Goal: Entertainment & Leisure: Consume media (video, audio)

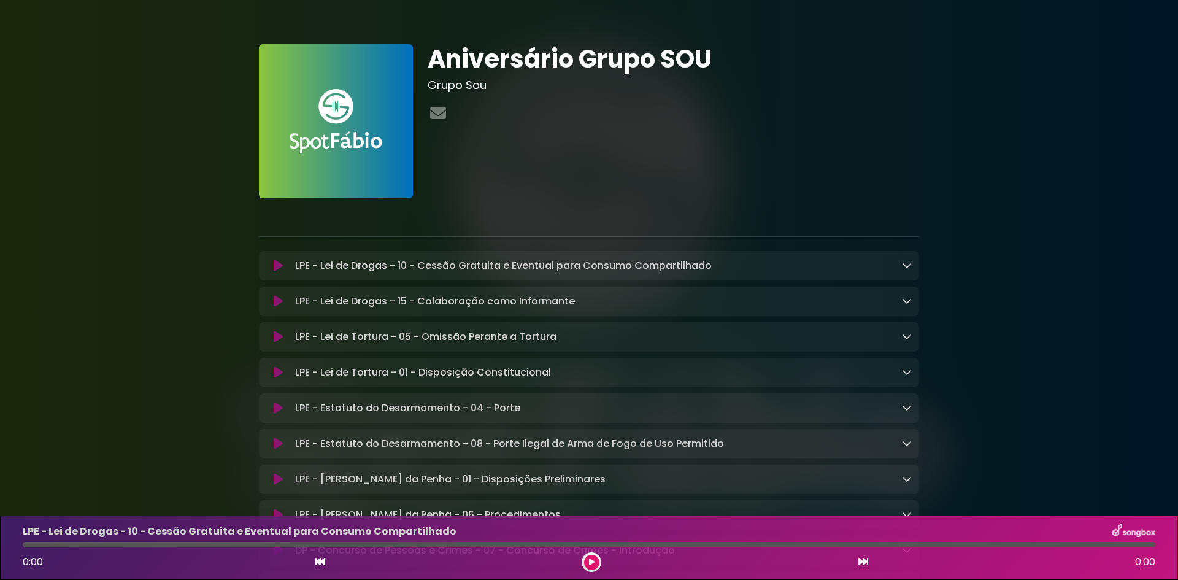
click at [589, 561] on icon at bounding box center [592, 561] width 6 height 7
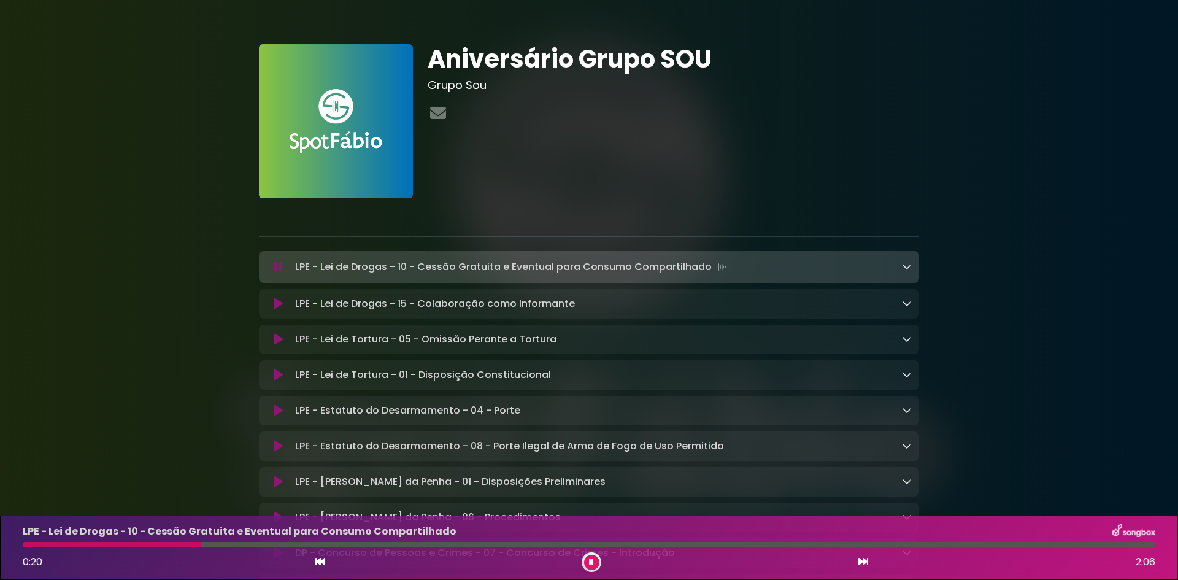
click at [771, 138] on div "Aniversário Grupo SOU Grupo Sou" at bounding box center [673, 121] width 506 height 154
click at [592, 561] on icon at bounding box center [591, 561] width 5 height 7
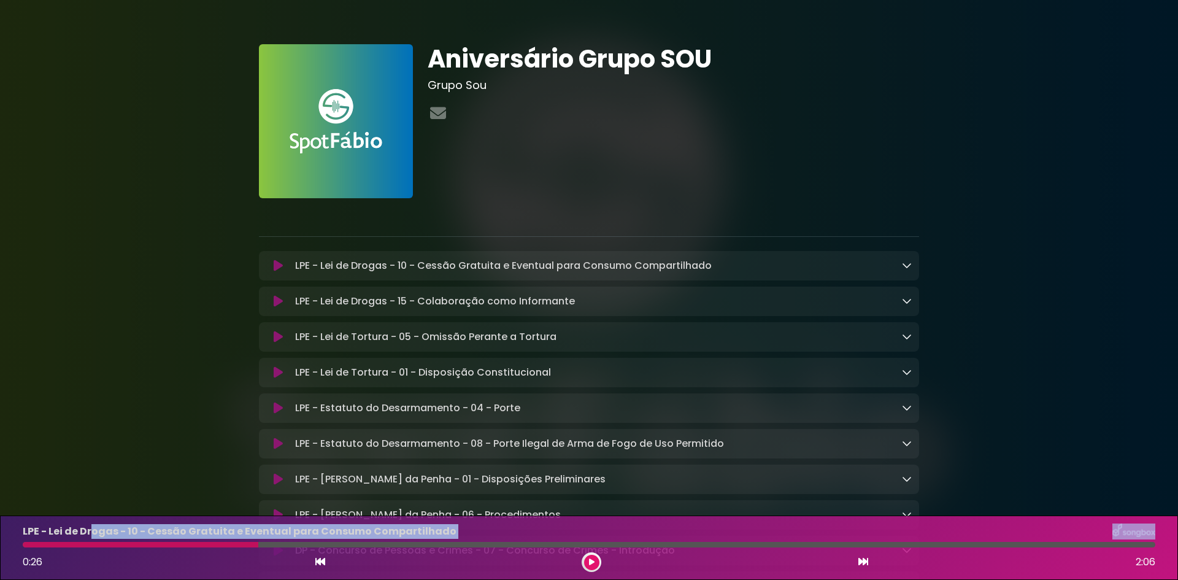
drag, startPoint x: 248, startPoint y: 546, endPoint x: 82, endPoint y: 538, distance: 166.5
click at [84, 538] on div "LPE - Lei de Drogas - 10 - Cessão Gratuita e Eventual para Consumo Compartilhad…" at bounding box center [589, 547] width 1148 height 48
click at [39, 544] on div at bounding box center [141, 545] width 236 height 6
click at [322, 564] on icon at bounding box center [320, 562] width 10 height 10
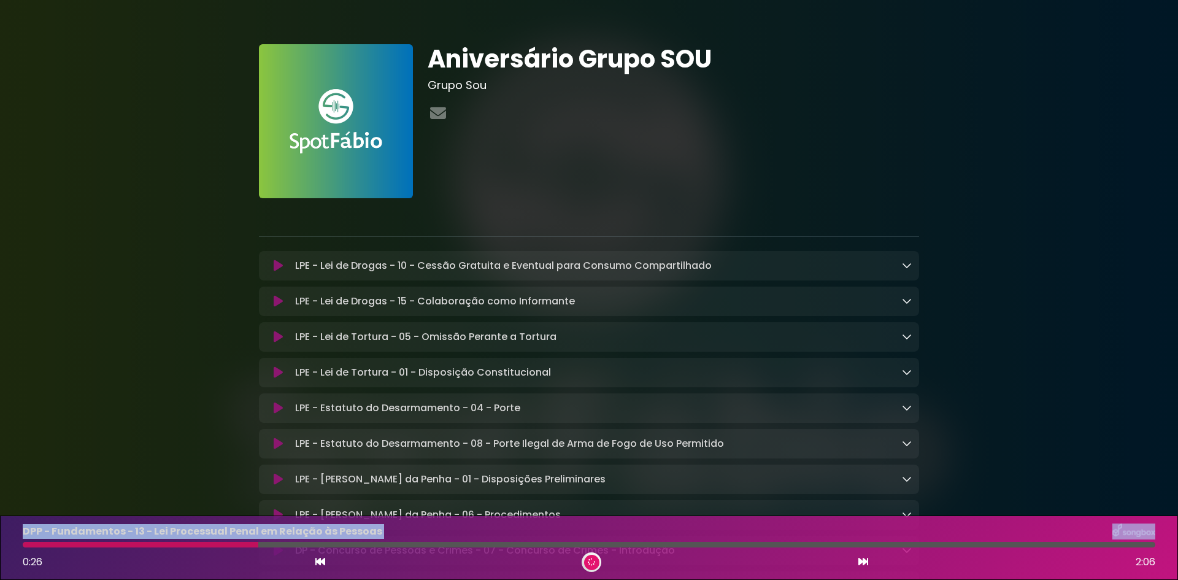
click at [322, 564] on icon at bounding box center [320, 562] width 10 height 10
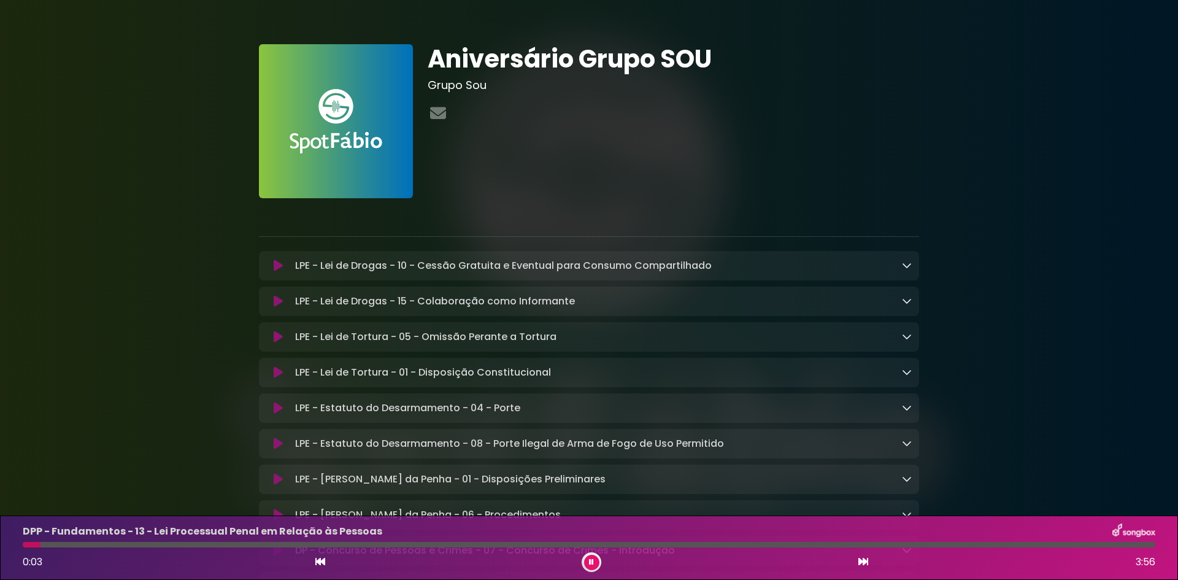
click at [278, 264] on icon at bounding box center [278, 266] width 9 height 12
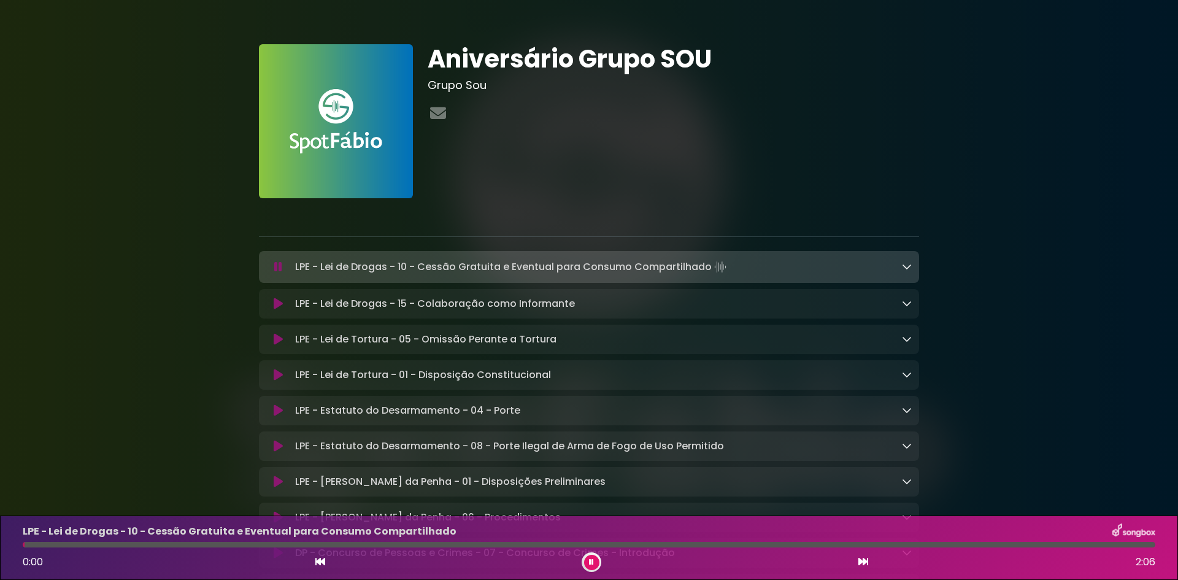
click at [590, 561] on icon at bounding box center [592, 561] width 6 height 7
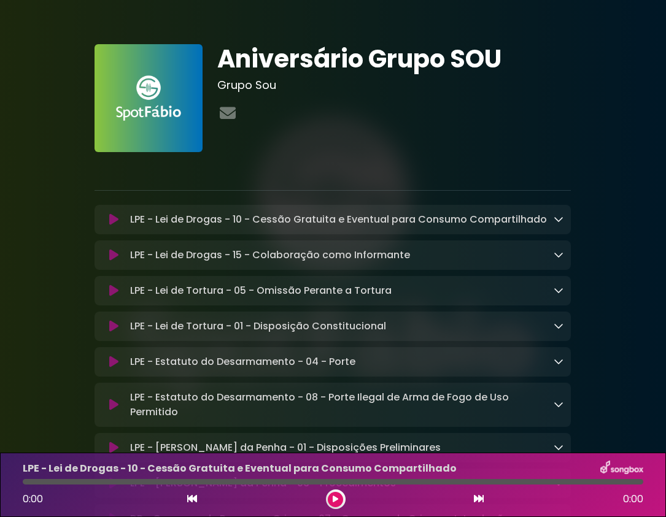
click at [331, 503] on button at bounding box center [335, 499] width 15 height 15
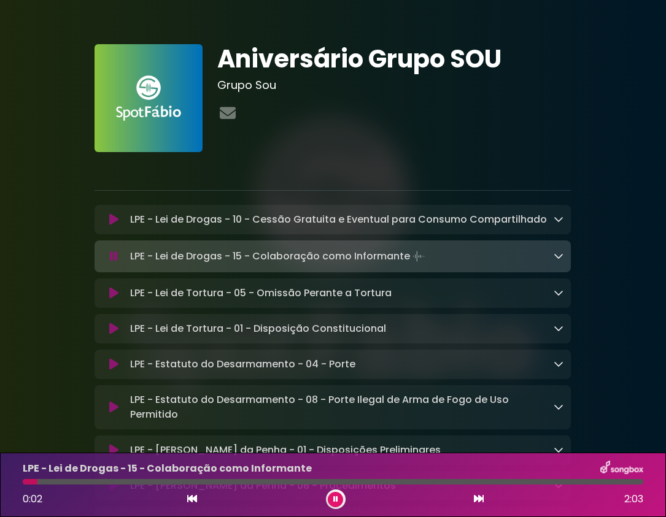
click at [335, 500] on icon at bounding box center [335, 499] width 5 height 7
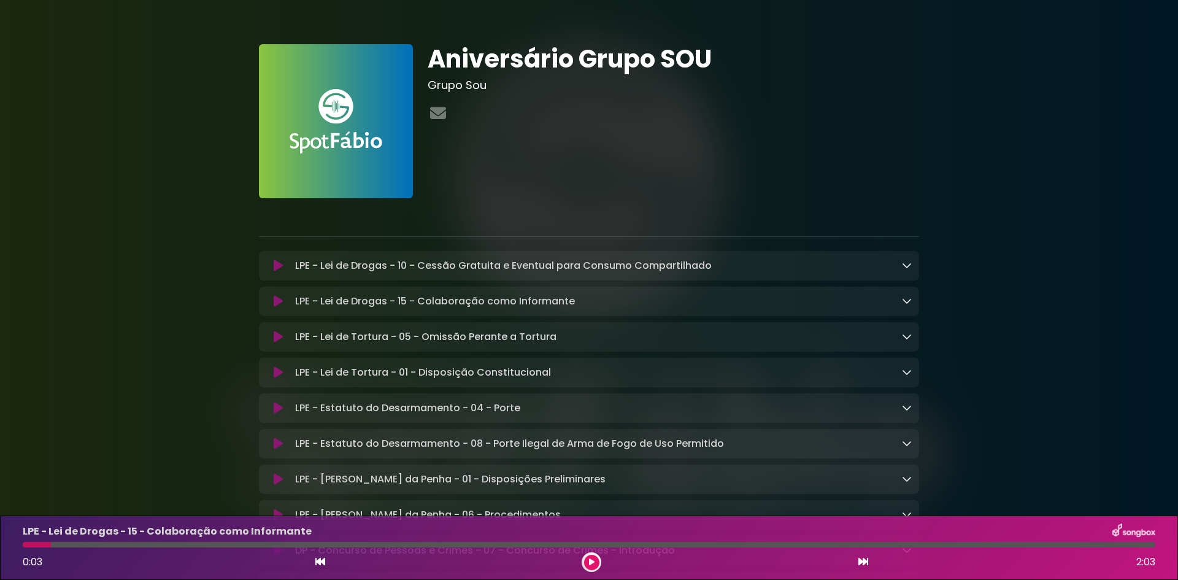
click at [588, 558] on button at bounding box center [591, 562] width 15 height 15
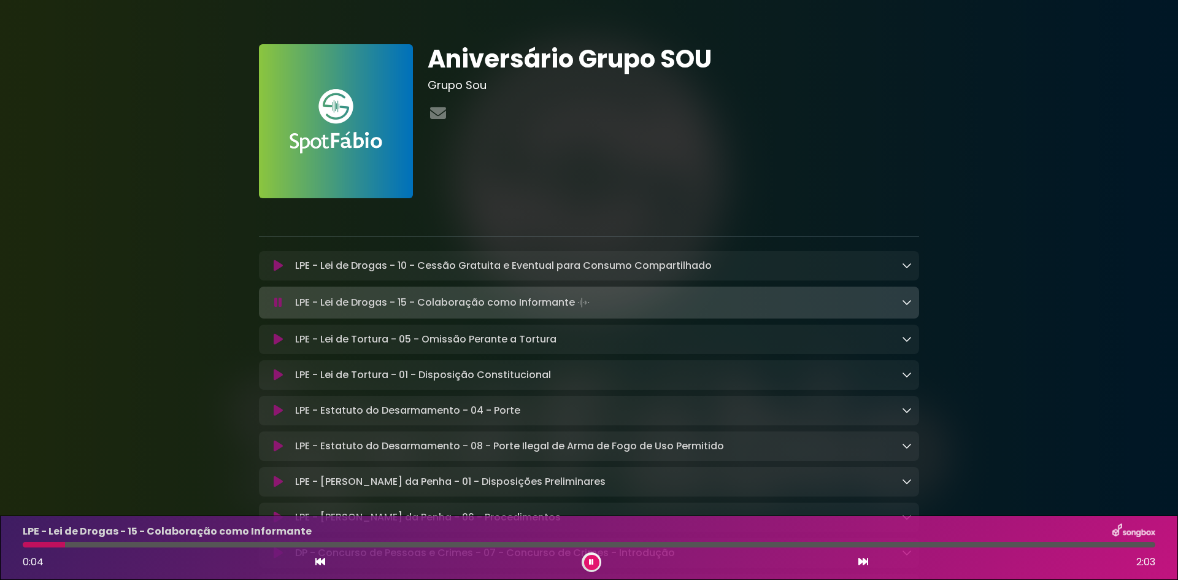
click at [276, 265] on icon at bounding box center [278, 266] width 9 height 12
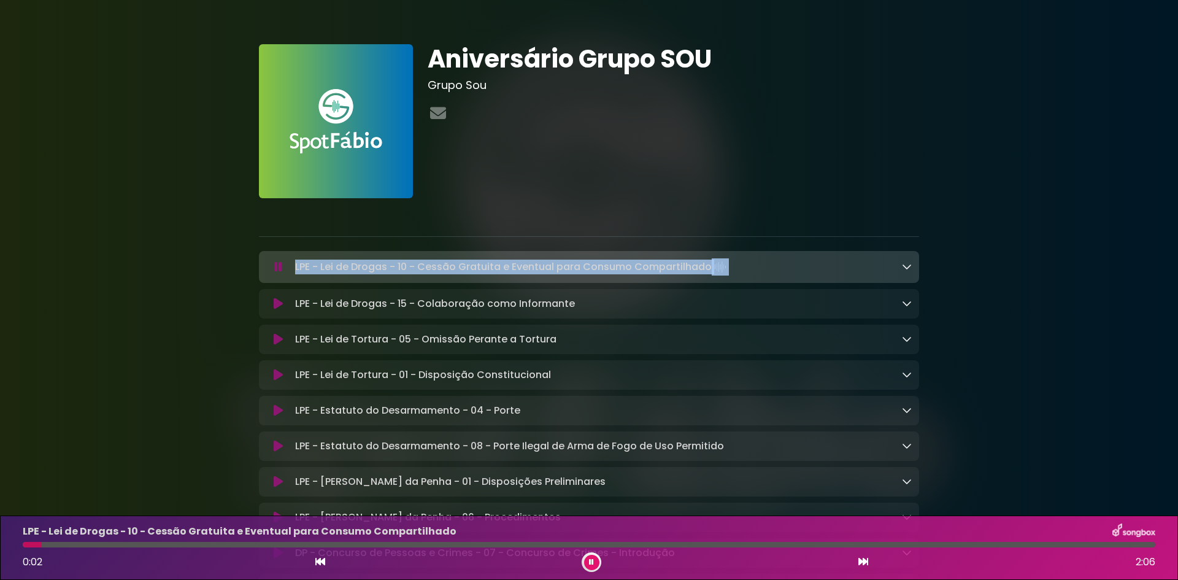
drag, startPoint x: 294, startPoint y: 267, endPoint x: 747, endPoint y: 268, distance: 452.9
click at [747, 268] on div "LPE - Lei de Drogas - 10 - Cessão Gratuita e Eventual para Consumo Compartilhad…" at bounding box center [601, 266] width 622 height 17
drag, startPoint x: 592, startPoint y: 562, endPoint x: 625, endPoint y: 554, distance: 34.8
click at [592, 561] on icon at bounding box center [591, 561] width 5 height 7
